Goal: Transaction & Acquisition: Purchase product/service

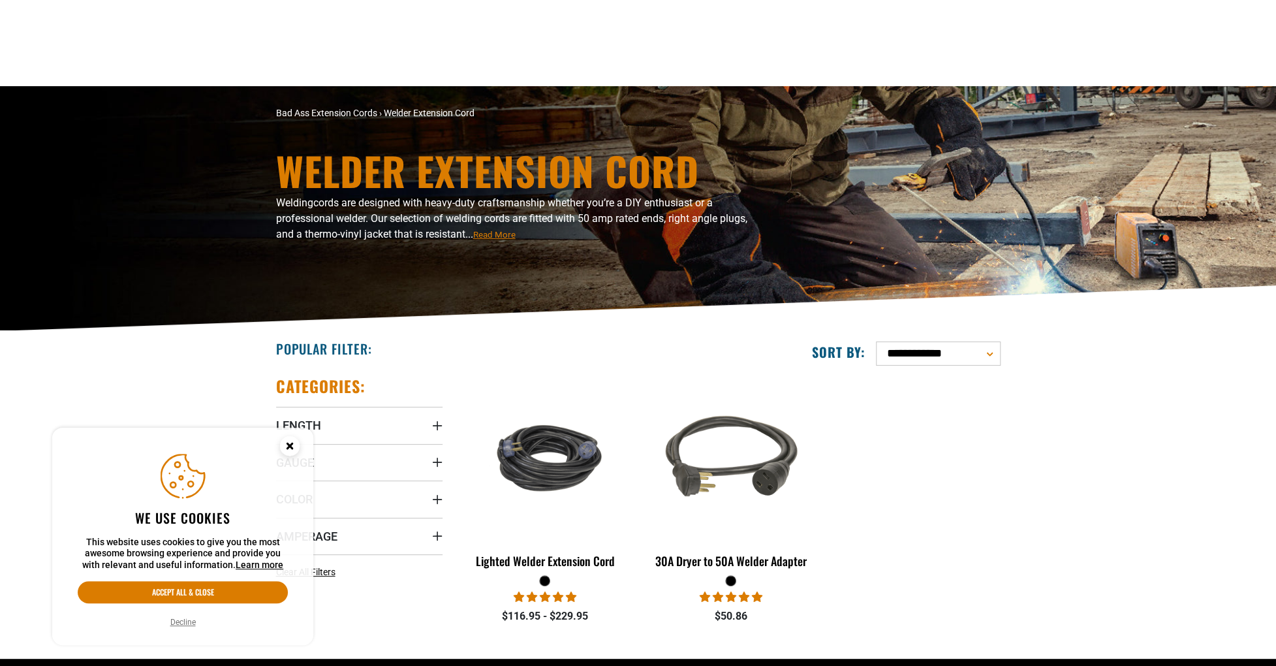
scroll to position [261, 0]
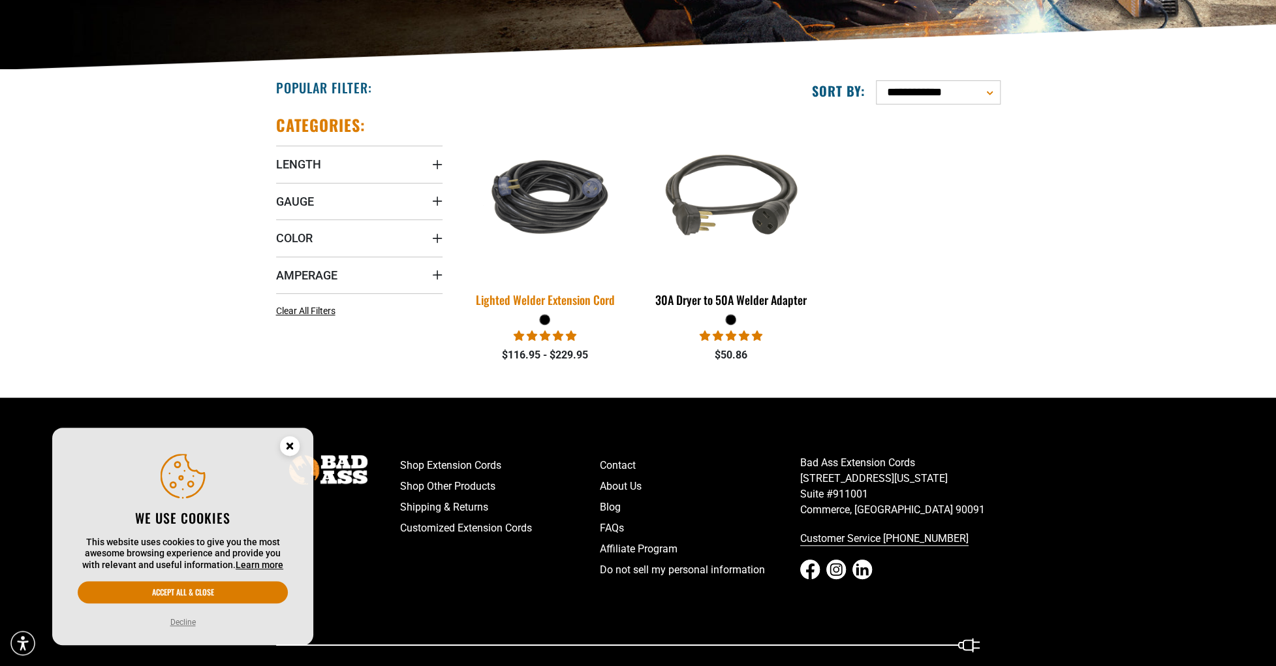
click at [555, 185] on img at bounding box center [545, 197] width 183 height 112
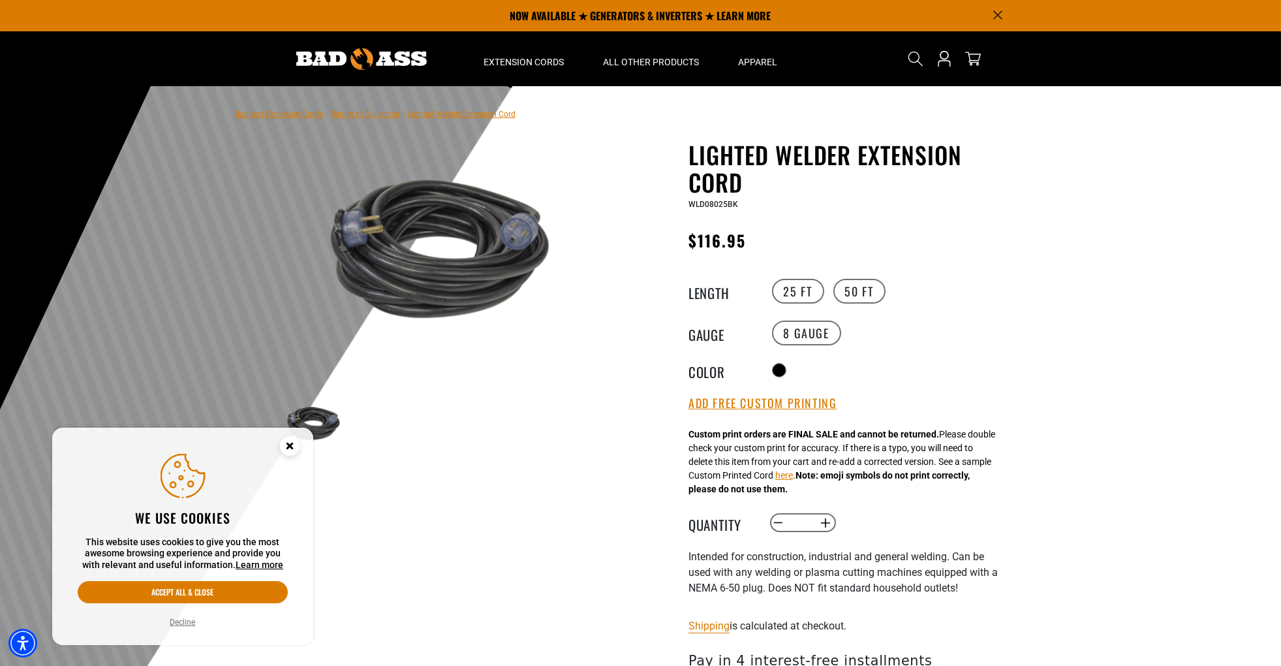
click at [358, 50] on img at bounding box center [361, 59] width 131 height 22
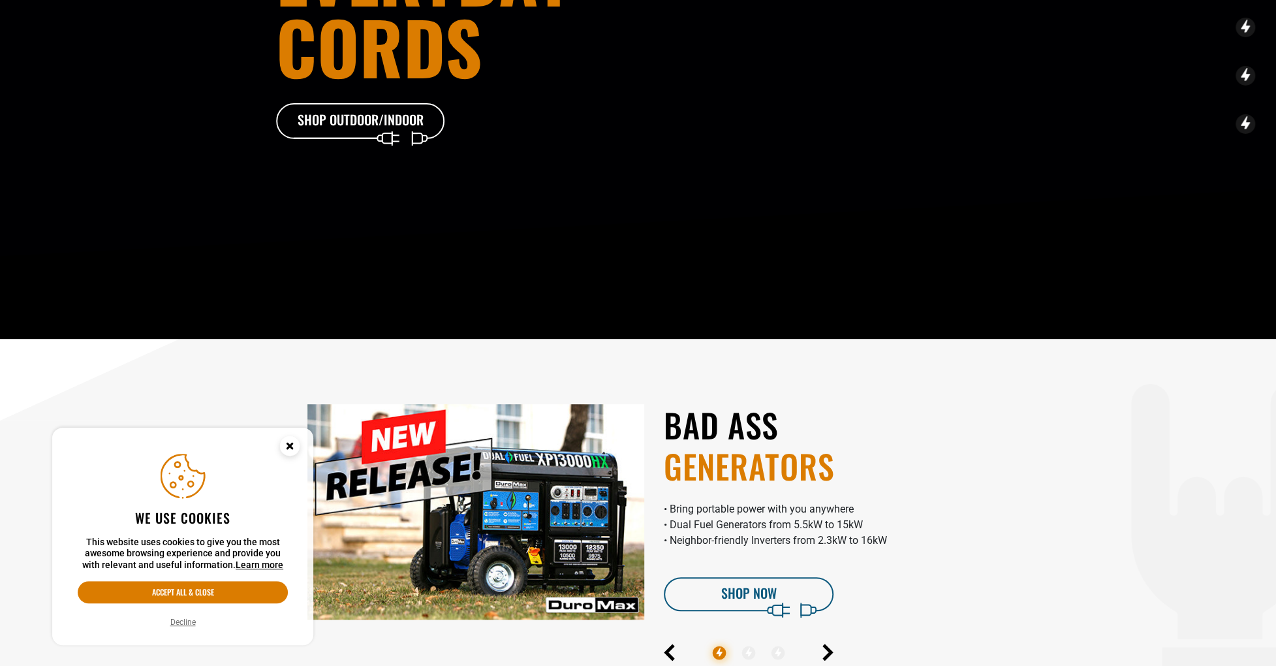
scroll to position [261, 0]
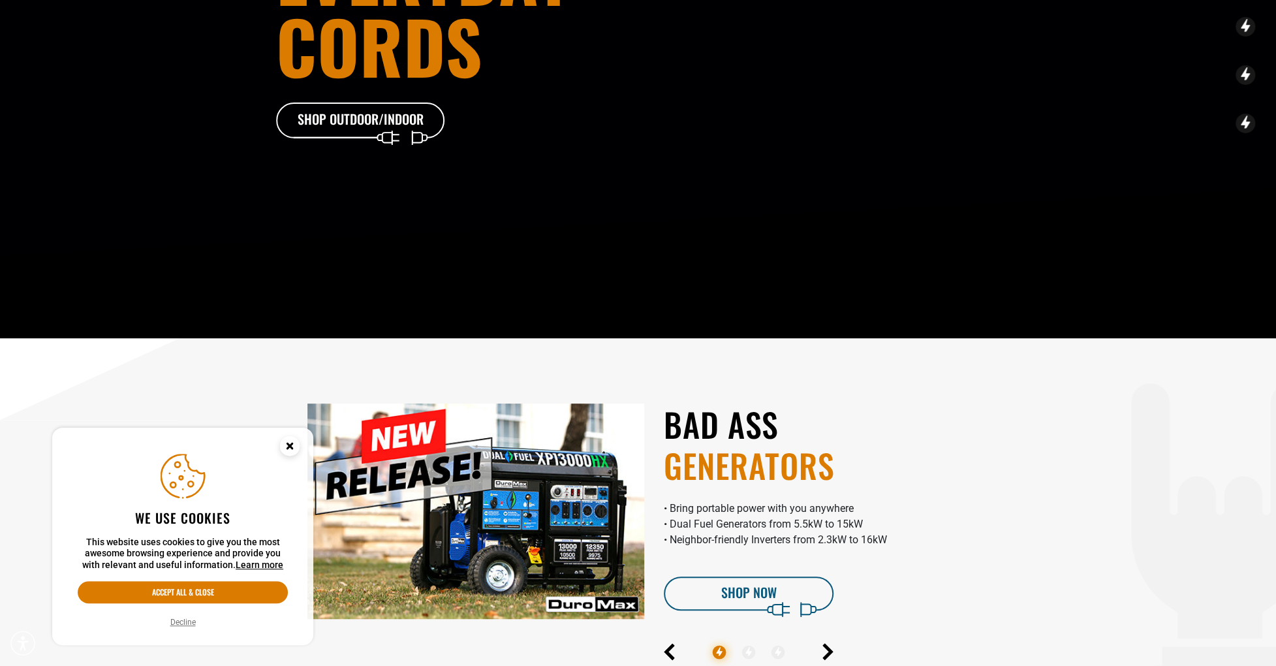
drag, startPoint x: 286, startPoint y: 446, endPoint x: 296, endPoint y: 431, distance: 18.5
click at [287, 446] on g "Cookie Consent" at bounding box center [290, 446] width 20 height 20
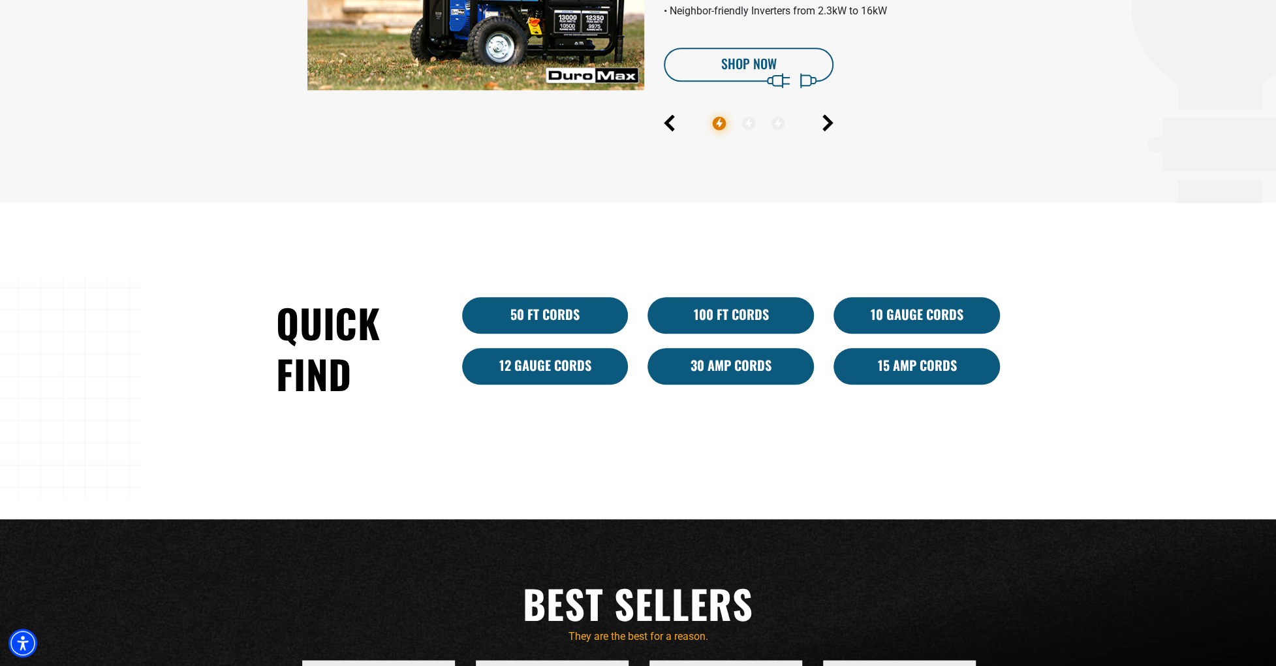
scroll to position [849, 0]
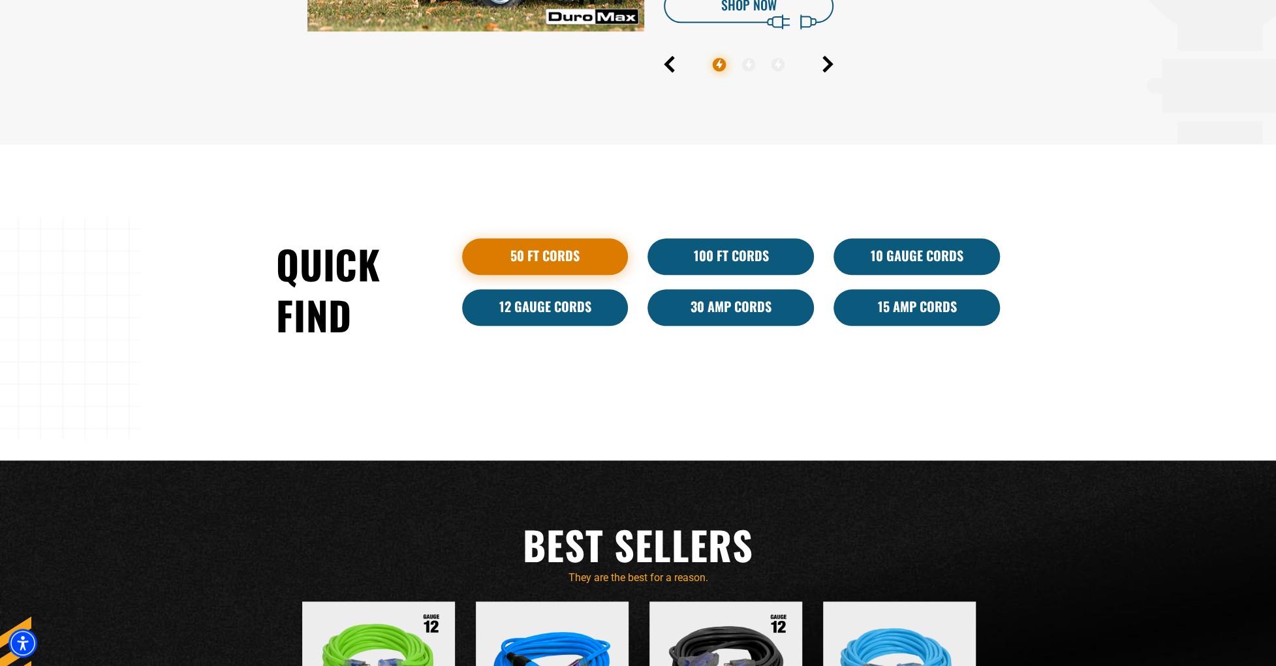
click at [563, 260] on link "50 ft cords" at bounding box center [545, 256] width 166 height 37
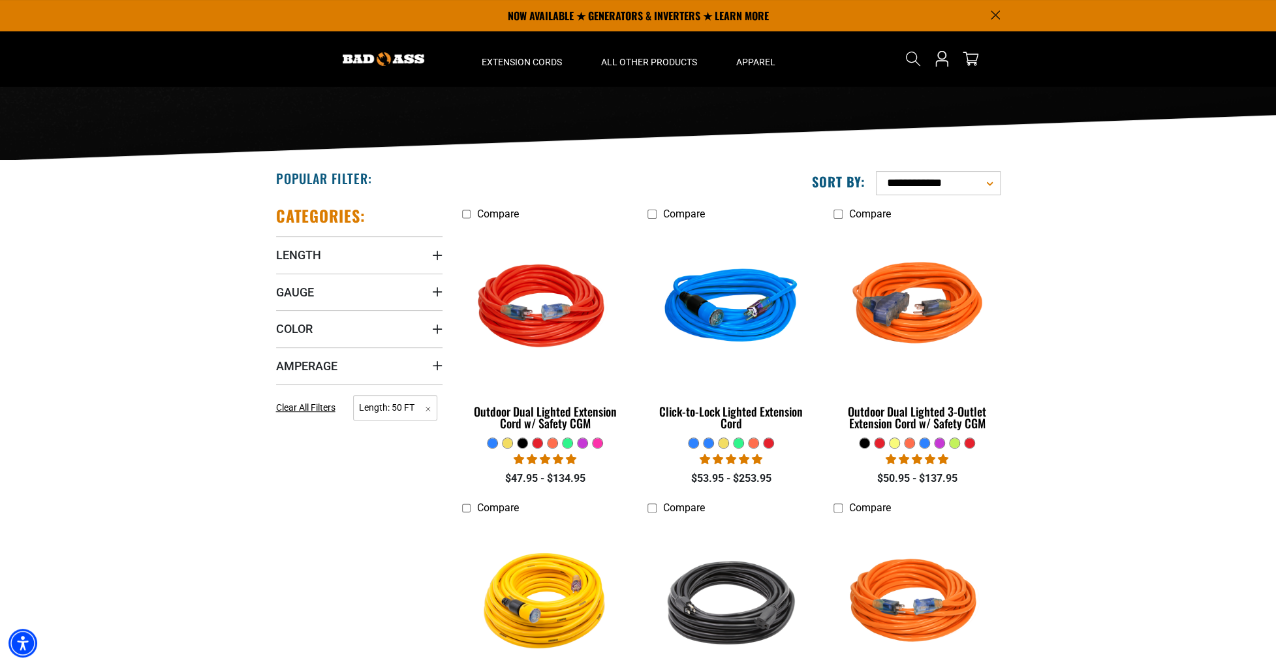
scroll to position [65, 0]
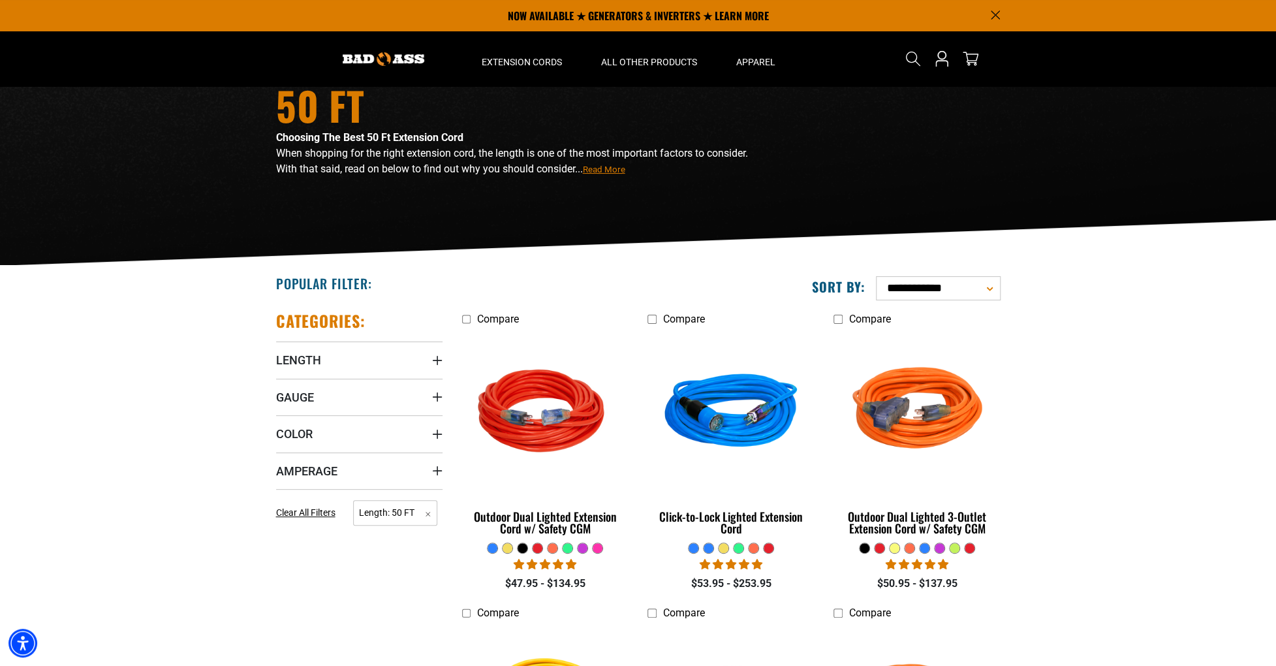
click at [370, 50] on div at bounding box center [359, 58] width 186 height 55
click at [372, 55] on img at bounding box center [384, 59] width 82 height 14
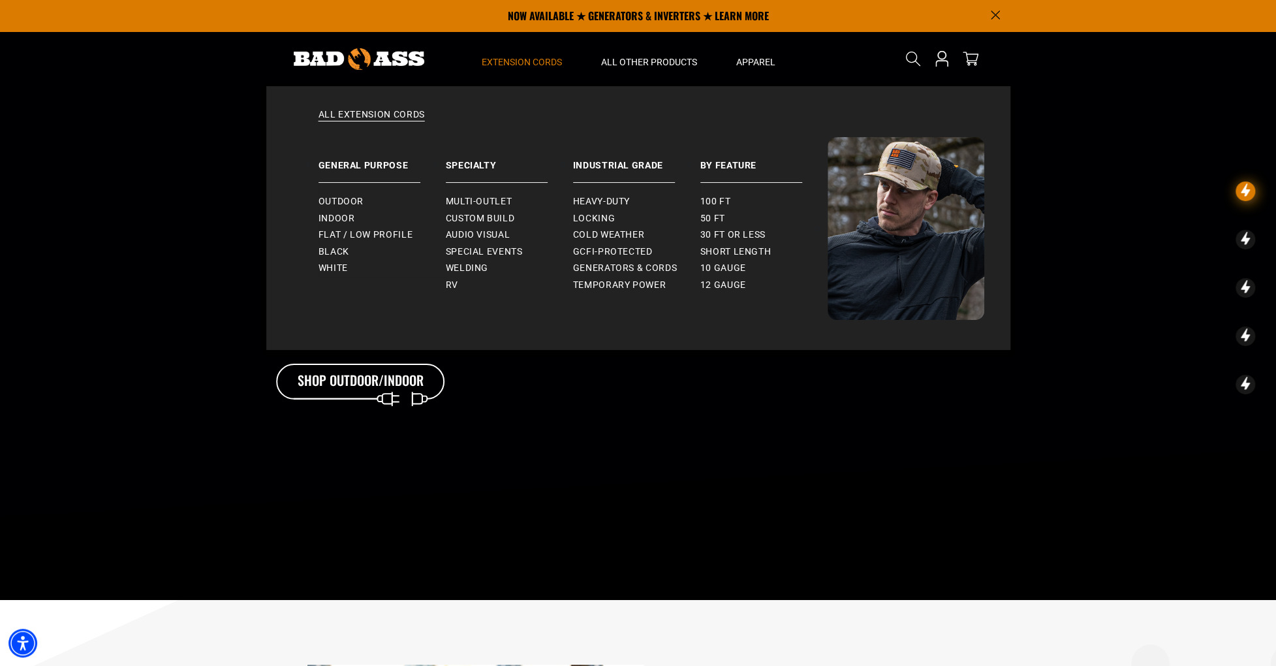
click at [523, 65] on span "Extension Cords" at bounding box center [522, 62] width 80 height 12
click at [461, 266] on span "Welding" at bounding box center [467, 268] width 42 height 12
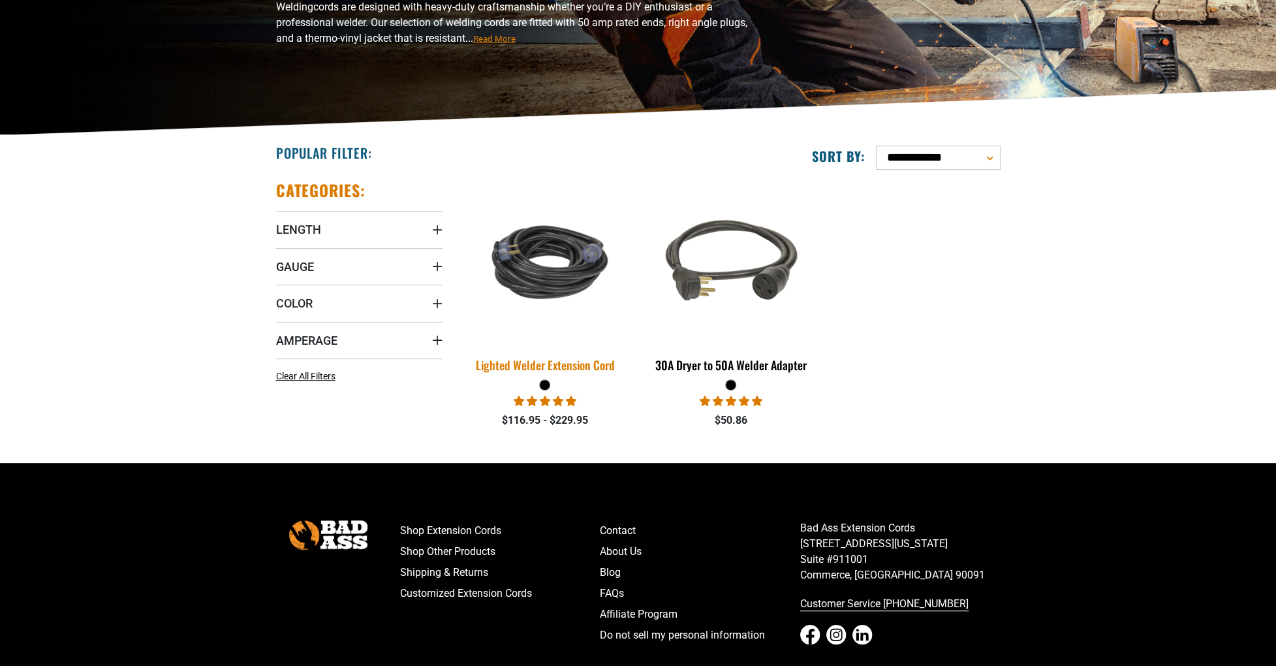
click at [549, 279] on img at bounding box center [545, 262] width 183 height 112
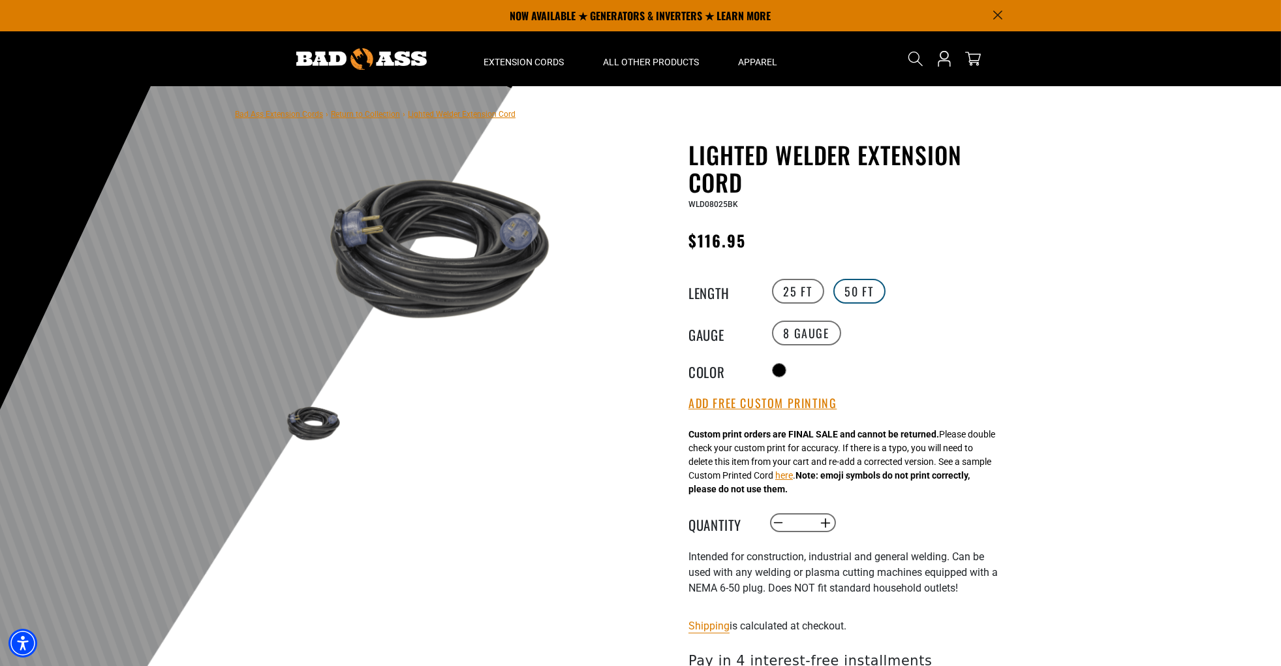
click at [847, 294] on label "50 FT" at bounding box center [860, 291] width 52 height 25
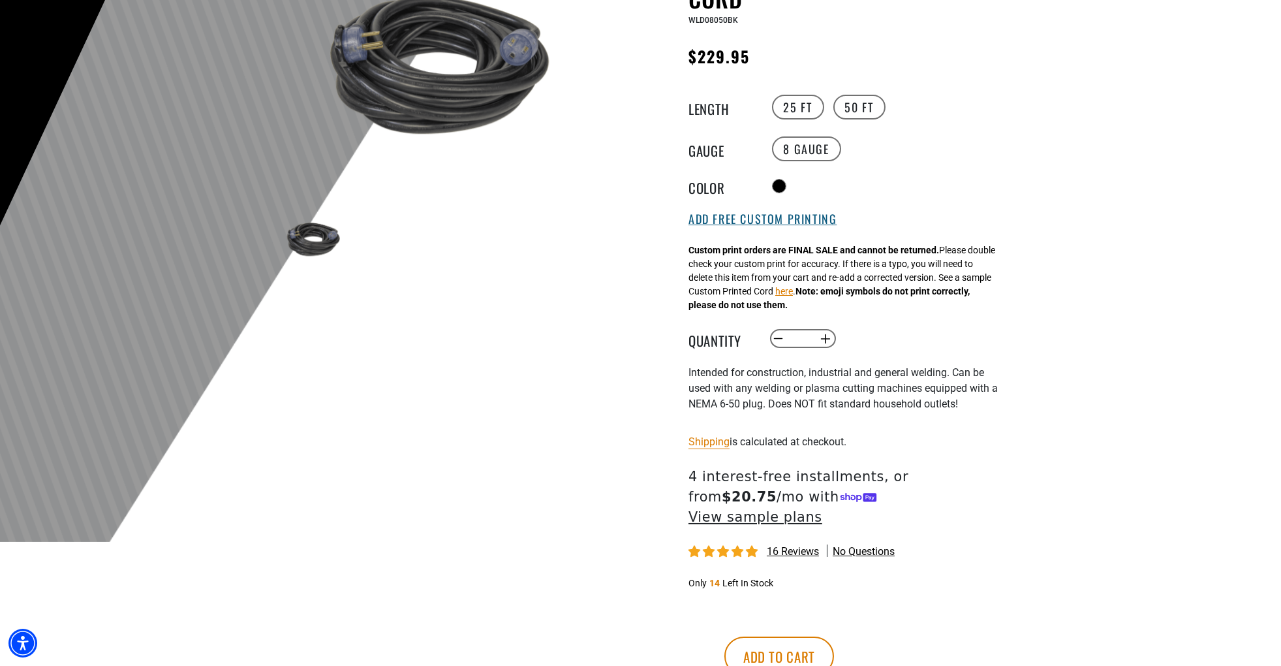
scroll to position [196, 0]
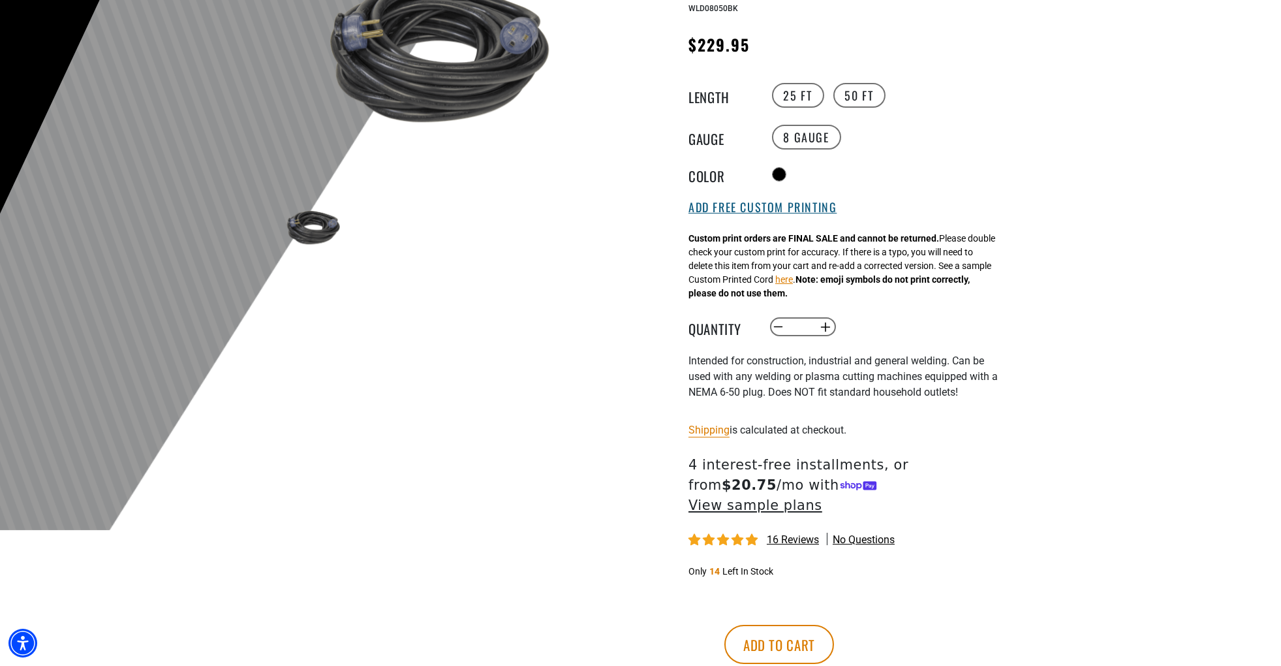
click at [793, 208] on button "Add Free Custom Printing" at bounding box center [763, 207] width 148 height 14
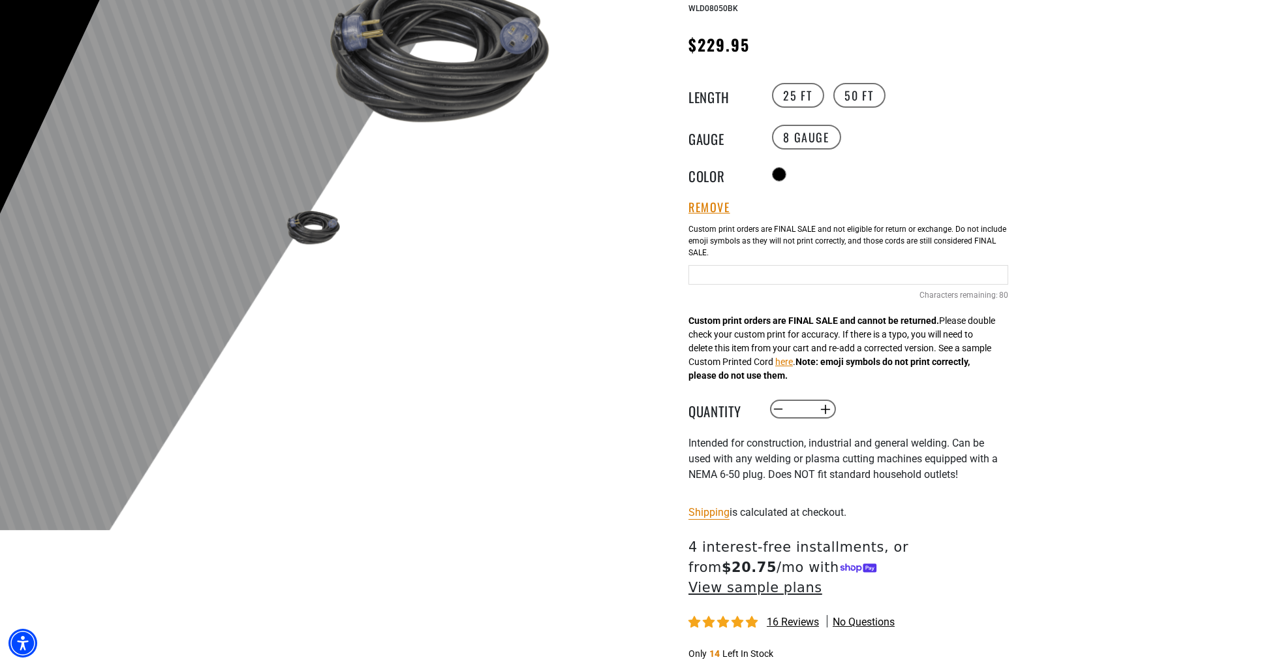
click at [779, 277] on input "Text field" at bounding box center [849, 275] width 320 height 20
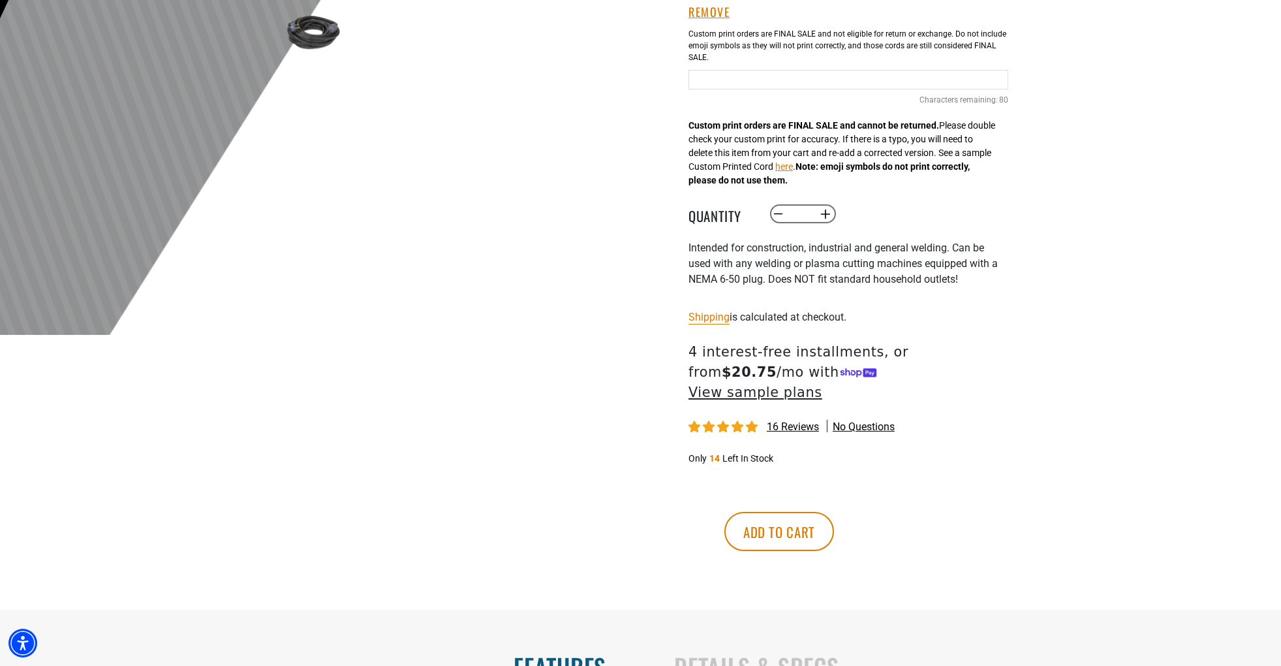
scroll to position [392, 0]
click at [692, 486] on shop-pay-wallet-button at bounding box center [690, 492] width 3 height 12
